Goal: Transaction & Acquisition: Purchase product/service

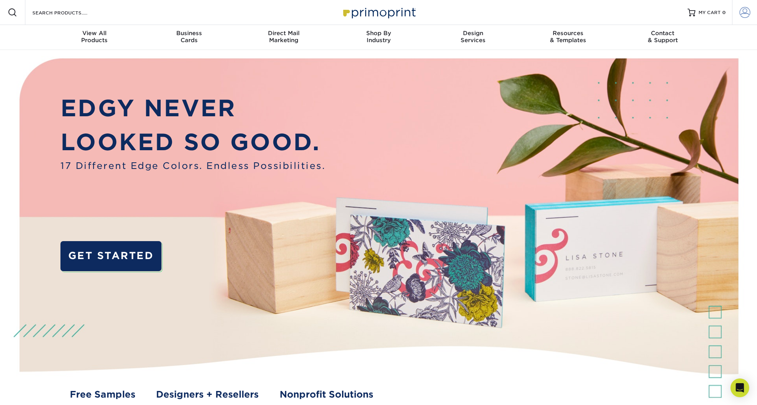
click at [745, 14] on span at bounding box center [745, 12] width 11 height 11
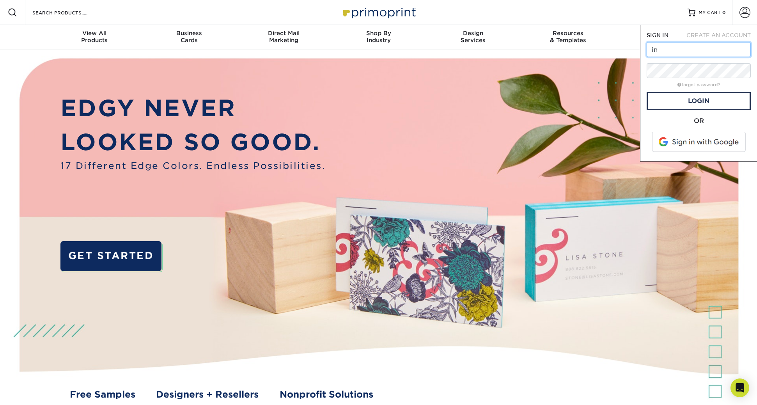
type input "i"
type input "info@themertailor.com"
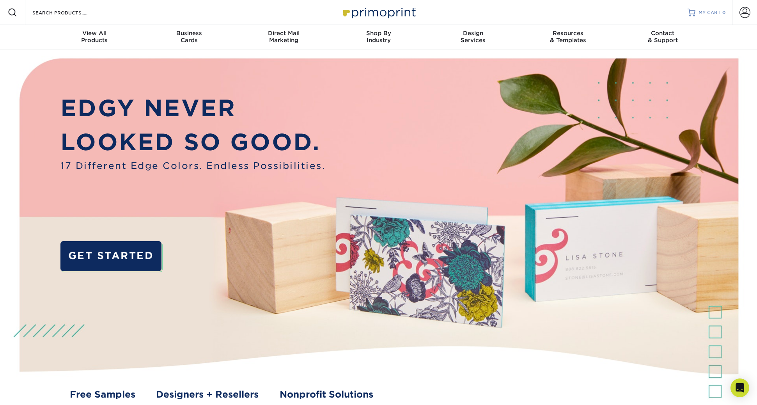
click at [723, 12] on span "0" at bounding box center [725, 12] width 4 height 5
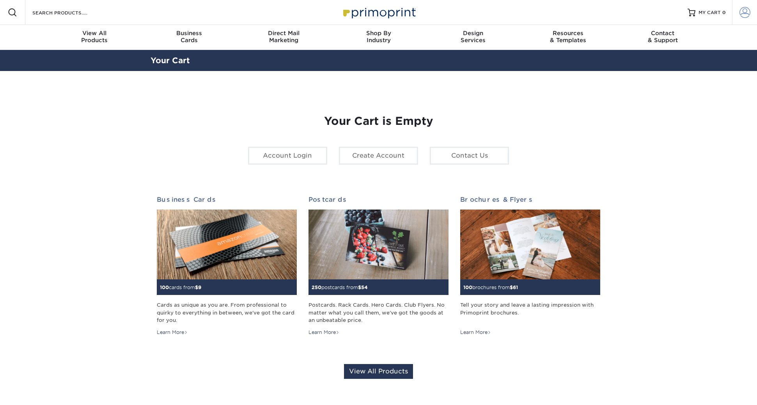
click at [745, 13] on span at bounding box center [745, 12] width 11 height 11
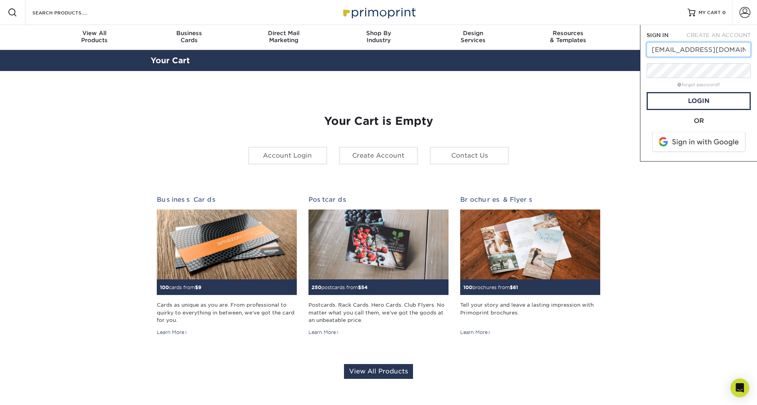
type input "[EMAIL_ADDRESS][DOMAIN_NAME]"
click at [698, 101] on link "Login" at bounding box center [699, 101] width 104 height 18
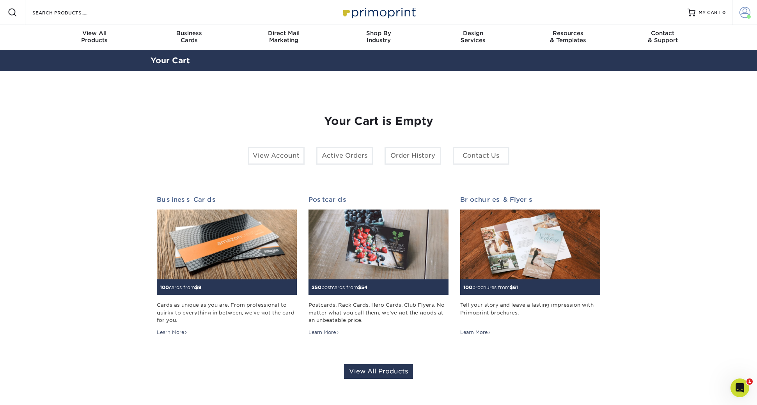
click at [749, 12] on span at bounding box center [745, 12] width 11 height 11
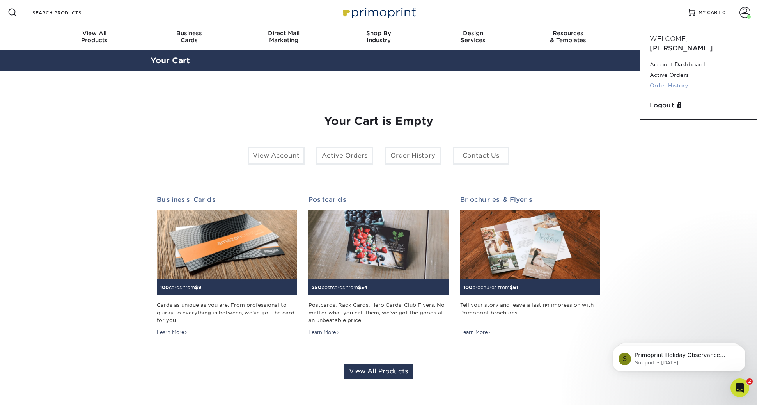
click at [671, 80] on link "Order History" at bounding box center [699, 85] width 98 height 11
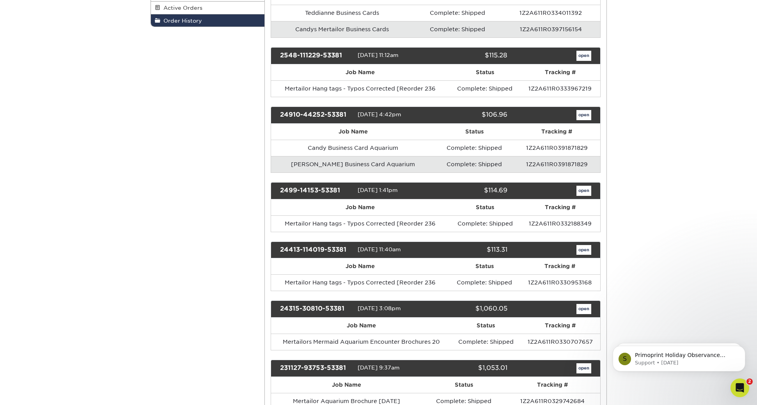
drag, startPoint x: 581, startPoint y: 55, endPoint x: 595, endPoint y: 60, distance: 15.3
click at [581, 55] on link "open" at bounding box center [584, 56] width 15 height 10
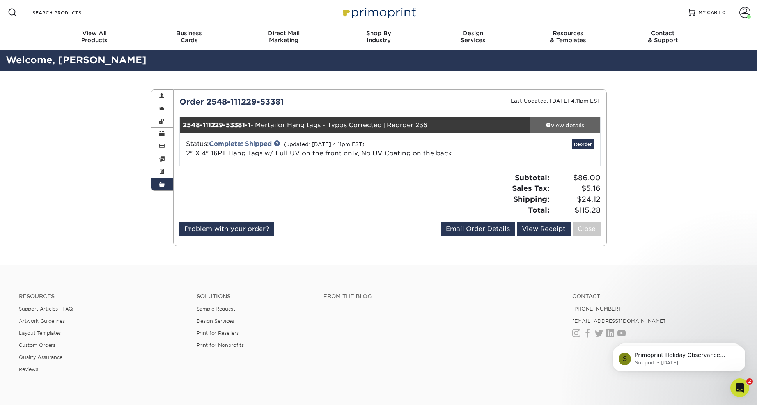
click at [566, 124] on div "view details" at bounding box center [565, 125] width 70 height 8
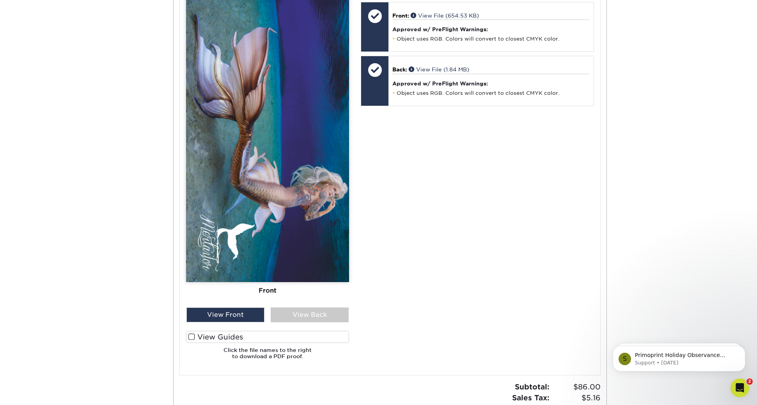
scroll to position [383, 0]
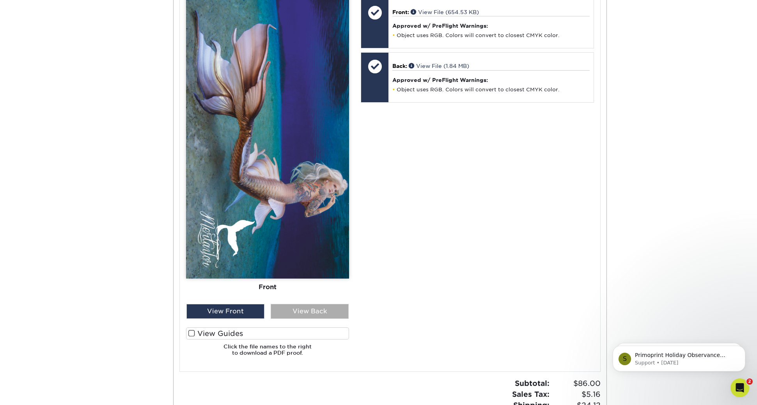
click at [305, 311] on div "View Back" at bounding box center [310, 311] width 78 height 15
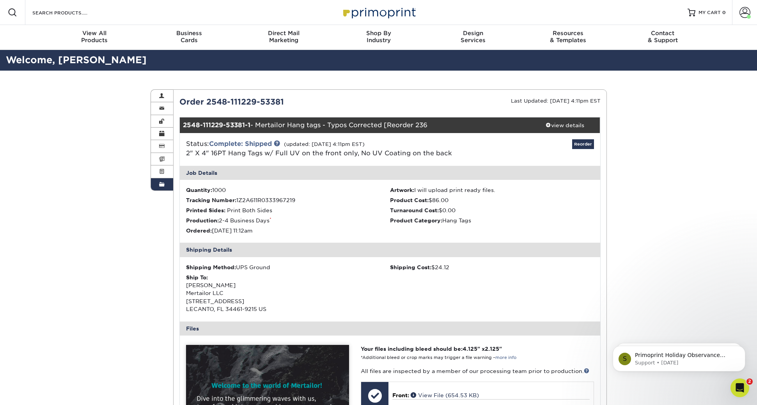
scroll to position [0, 0]
drag, startPoint x: 585, startPoint y: 145, endPoint x: 581, endPoint y: 148, distance: 4.8
click at [586, 145] on link "Reorder" at bounding box center [583, 144] width 22 height 10
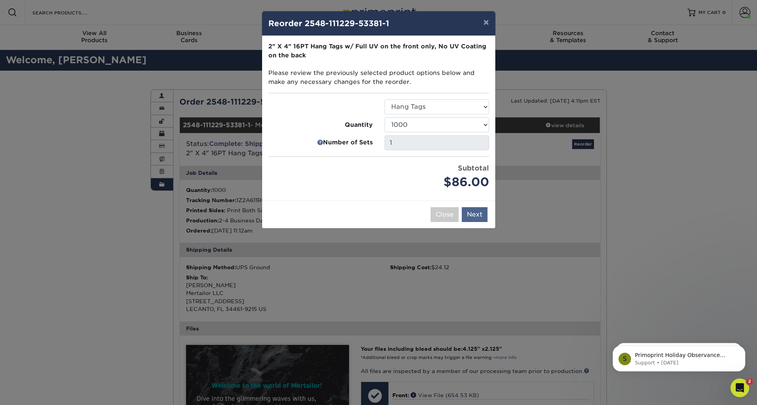
click at [476, 211] on button "Next" at bounding box center [475, 214] width 26 height 15
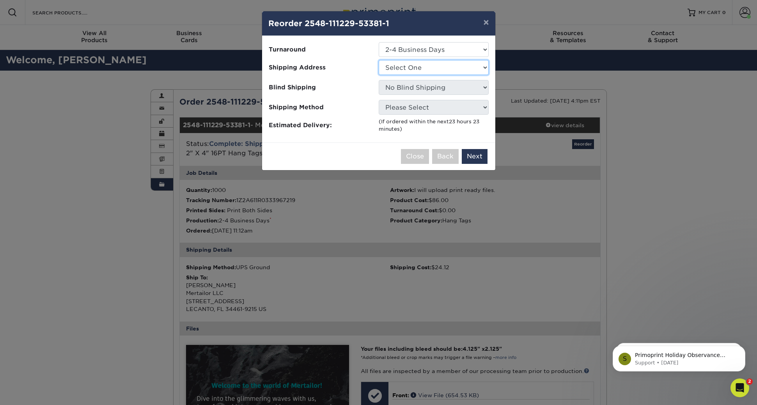
select select "192007"
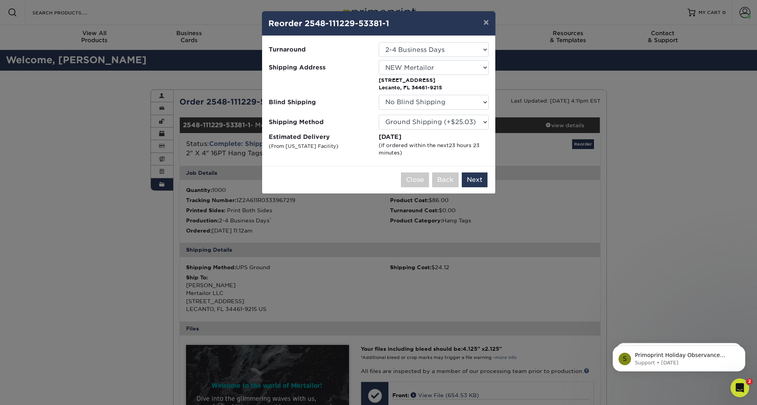
click at [478, 179] on button "Next" at bounding box center [475, 179] width 26 height 15
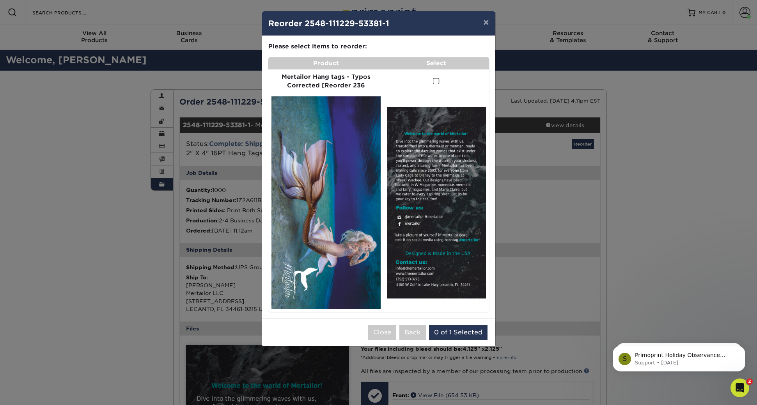
click at [434, 80] on span at bounding box center [436, 81] width 7 height 7
click at [0, 0] on input "checkbox" at bounding box center [0, 0] width 0 height 0
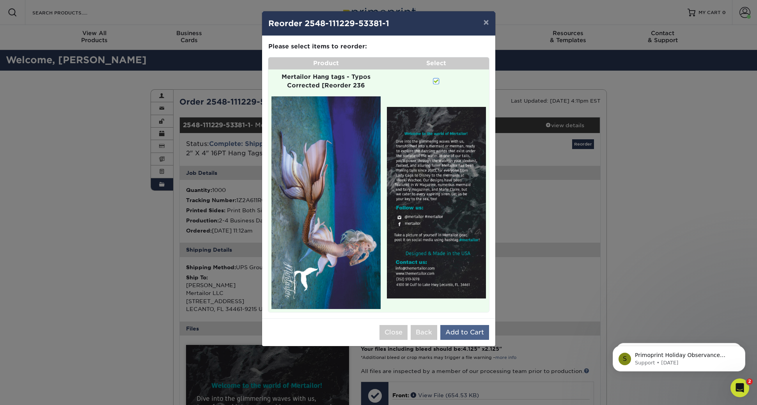
click at [474, 325] on button "Add to Cart" at bounding box center [464, 332] width 49 height 15
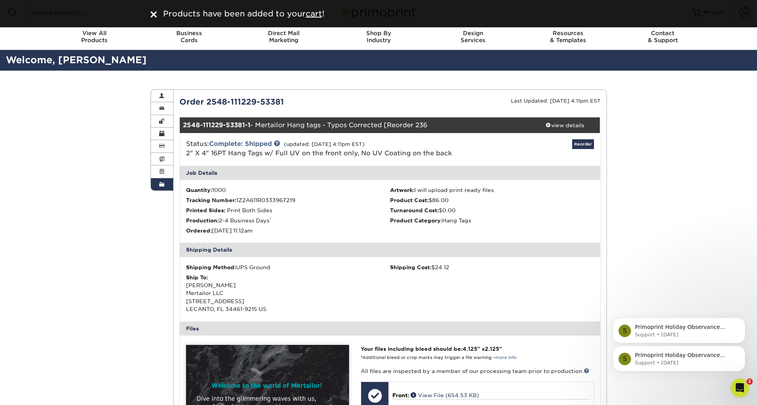
click at [649, 294] on div "S Primoprint Holiday Observance Please note that our customer service and produ…" at bounding box center [679, 323] width 144 height 98
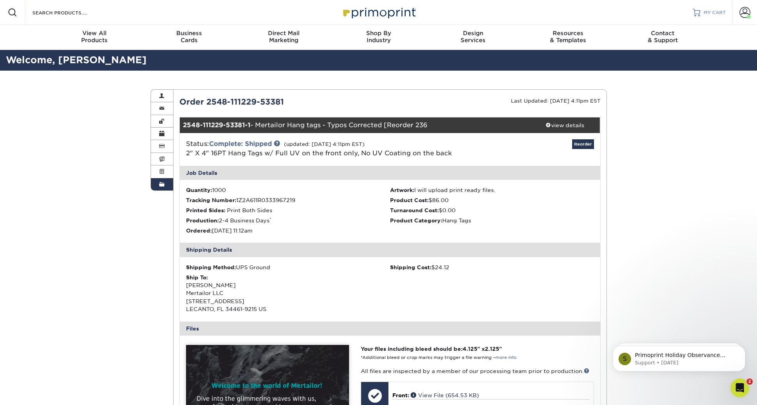
click at [711, 12] on span "MY CART" at bounding box center [715, 12] width 22 height 7
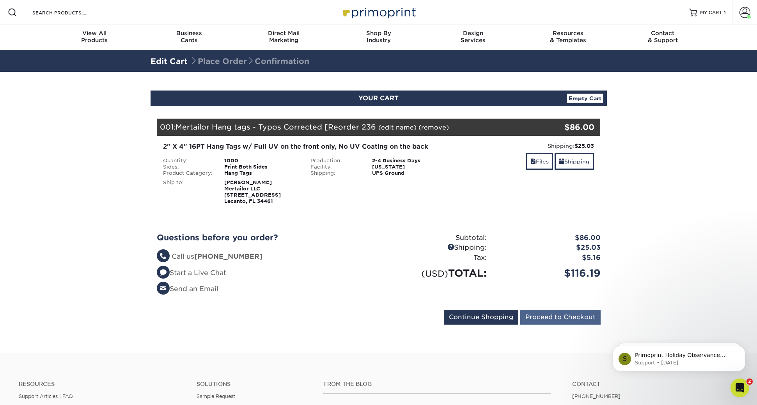
drag, startPoint x: 560, startPoint y: 317, endPoint x: 556, endPoint y: 318, distance: 4.7
click at [561, 317] on input "Proceed to Checkout" at bounding box center [560, 317] width 80 height 15
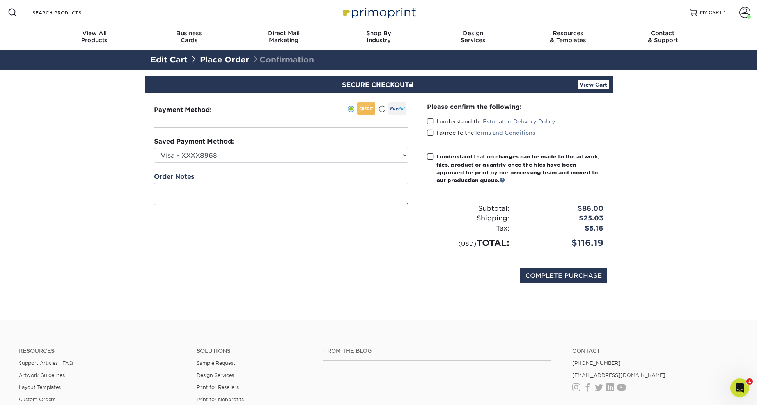
drag, startPoint x: 383, startPoint y: 108, endPoint x: 382, endPoint y: 140, distance: 32.8
click at [383, 108] on span at bounding box center [382, 108] width 7 height 7
click at [0, 0] on input "radio" at bounding box center [0, 0] width 0 height 0
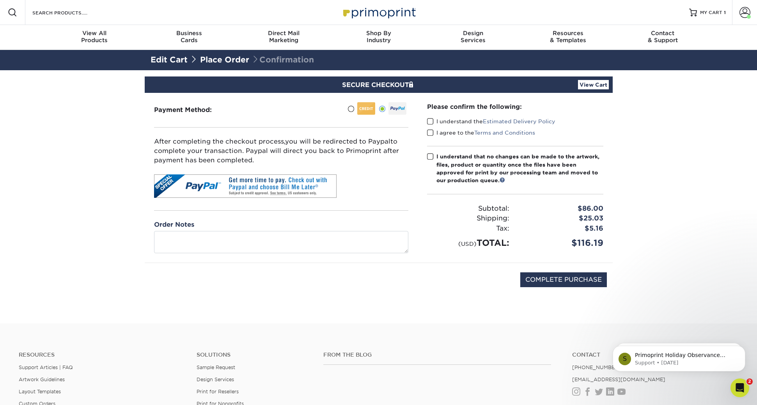
drag, startPoint x: 431, startPoint y: 121, endPoint x: 430, endPoint y: 129, distance: 7.8
click at [431, 121] on span at bounding box center [430, 121] width 7 height 7
click at [0, 0] on input "I understand the Estimated Delivery Policy" at bounding box center [0, 0] width 0 height 0
drag, startPoint x: 431, startPoint y: 133, endPoint x: 430, endPoint y: 138, distance: 5.1
click at [431, 134] on span at bounding box center [430, 132] width 7 height 7
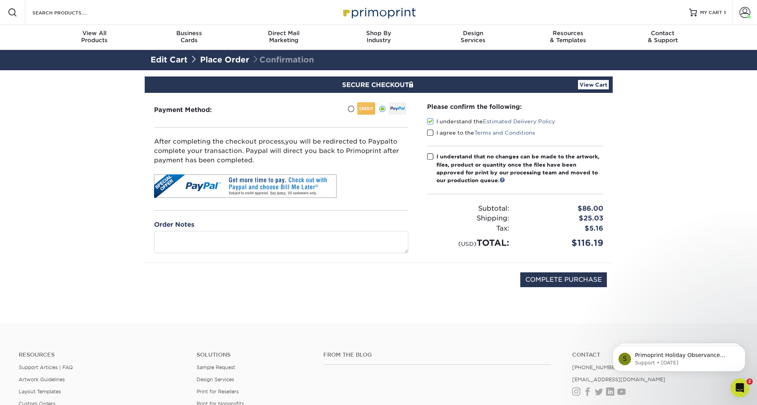
click at [0, 0] on input "I agree to the Terms and Conditions" at bounding box center [0, 0] width 0 height 0
click at [430, 156] on span at bounding box center [430, 156] width 7 height 7
click at [0, 0] on input "I understand that no changes can be made to the artwork, files, product or quan…" at bounding box center [0, 0] width 0 height 0
drag, startPoint x: 574, startPoint y: 279, endPoint x: 569, endPoint y: 278, distance: 5.1
click at [574, 279] on input "COMPLETE PURCHASE" at bounding box center [563, 279] width 87 height 15
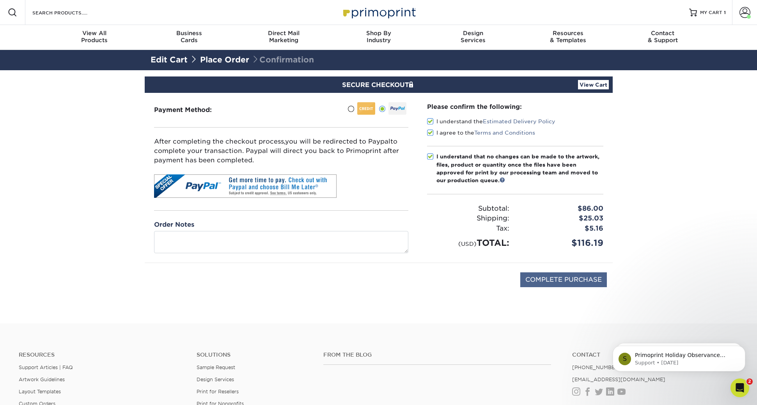
type input "PROCESSING, PLEASE WAIT..."
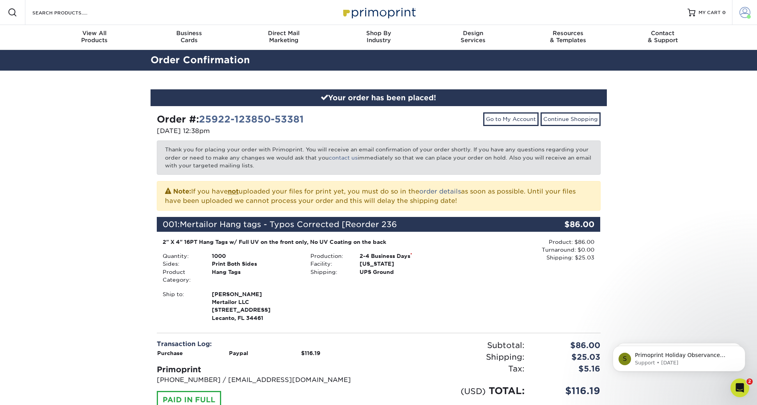
drag, startPoint x: 741, startPoint y: 12, endPoint x: 738, endPoint y: 21, distance: 8.5
click at [740, 12] on span at bounding box center [745, 12] width 11 height 11
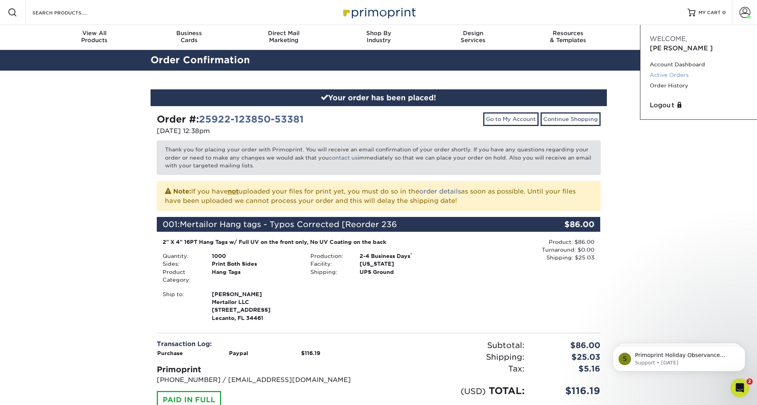
click at [677, 70] on link "Active Orders" at bounding box center [699, 75] width 98 height 11
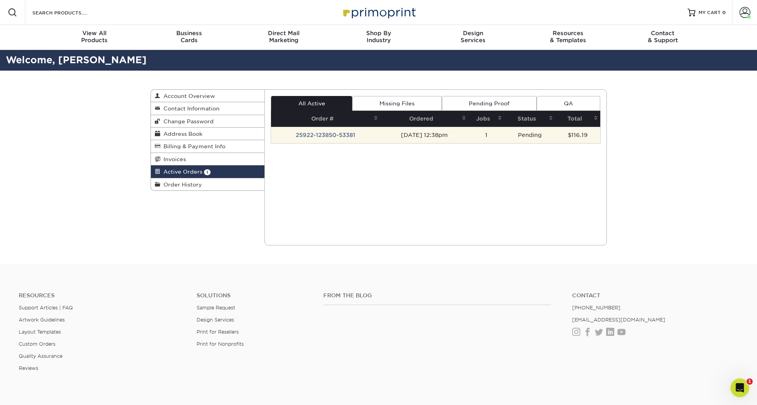
click at [336, 135] on td "25922-123850-53381" at bounding box center [325, 135] width 109 height 16
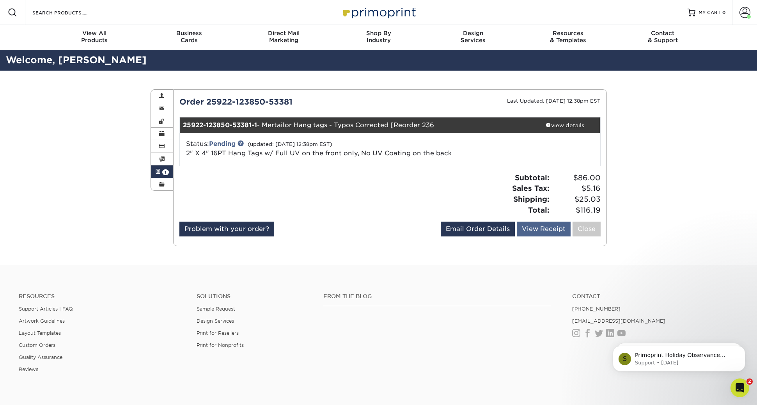
click at [547, 227] on link "View Receipt" at bounding box center [544, 229] width 54 height 15
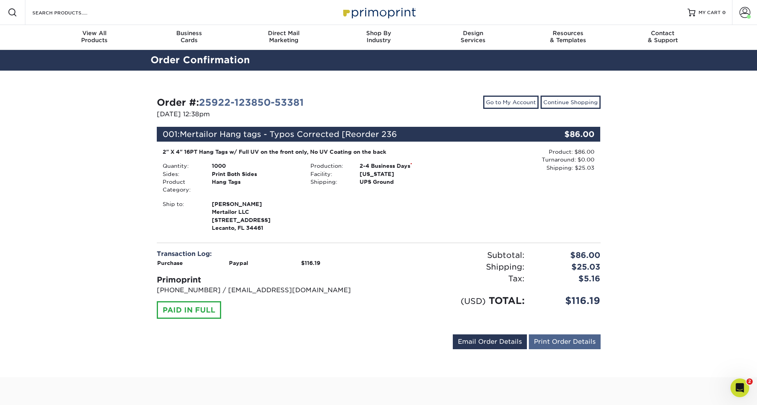
click at [562, 340] on link "Print Order Details" at bounding box center [565, 341] width 72 height 15
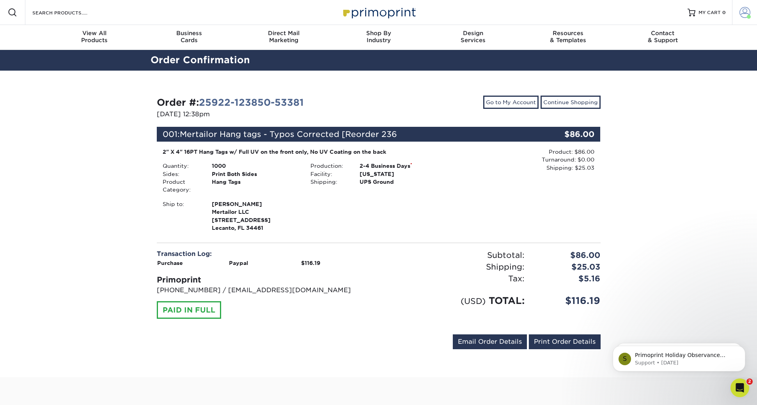
click at [742, 11] on span at bounding box center [745, 12] width 11 height 11
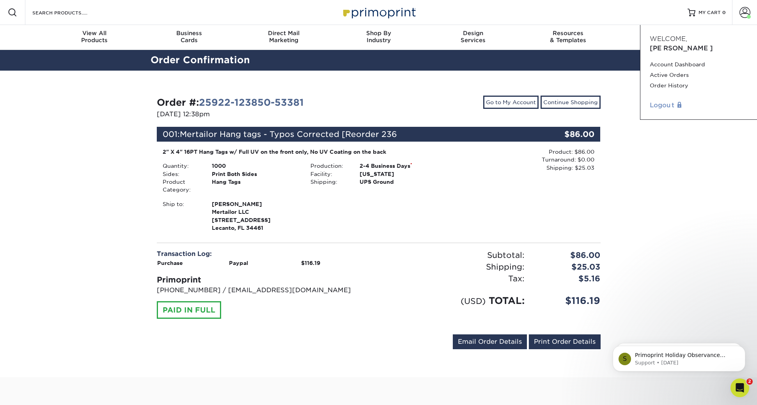
click at [663, 101] on link "Logout" at bounding box center [699, 105] width 98 height 9
